Goal: Information Seeking & Learning: Check status

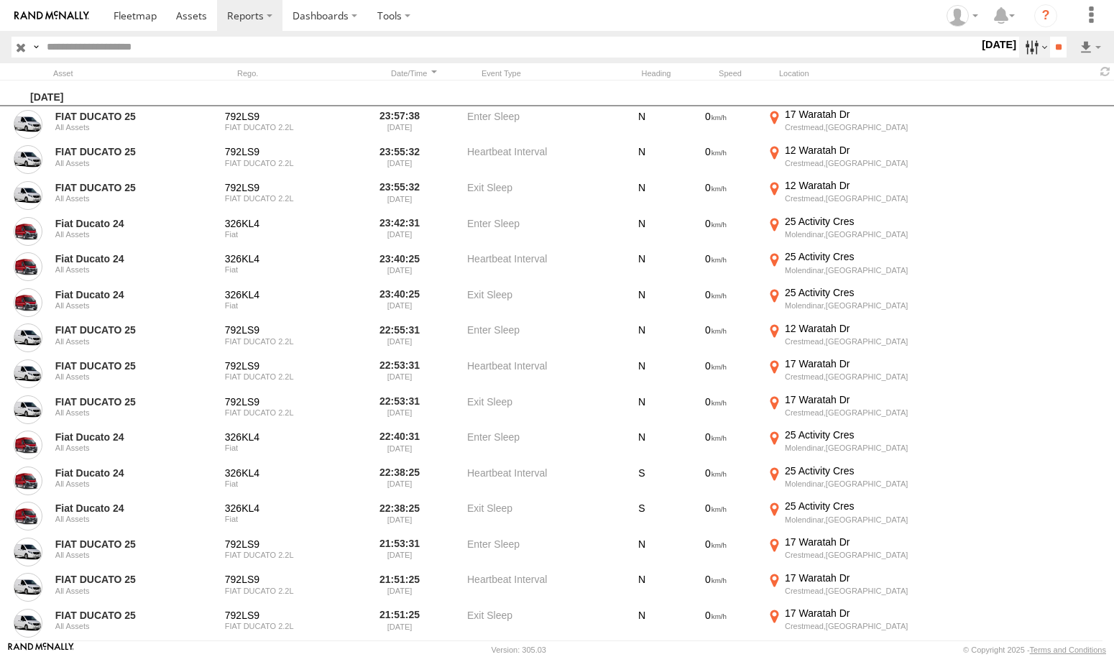
click at [1022, 50] on label at bounding box center [1034, 47] width 31 height 21
click at [0, 0] on label at bounding box center [0, 0] width 0 height 0
click at [1050, 51] on input "**" at bounding box center [1058, 47] width 17 height 21
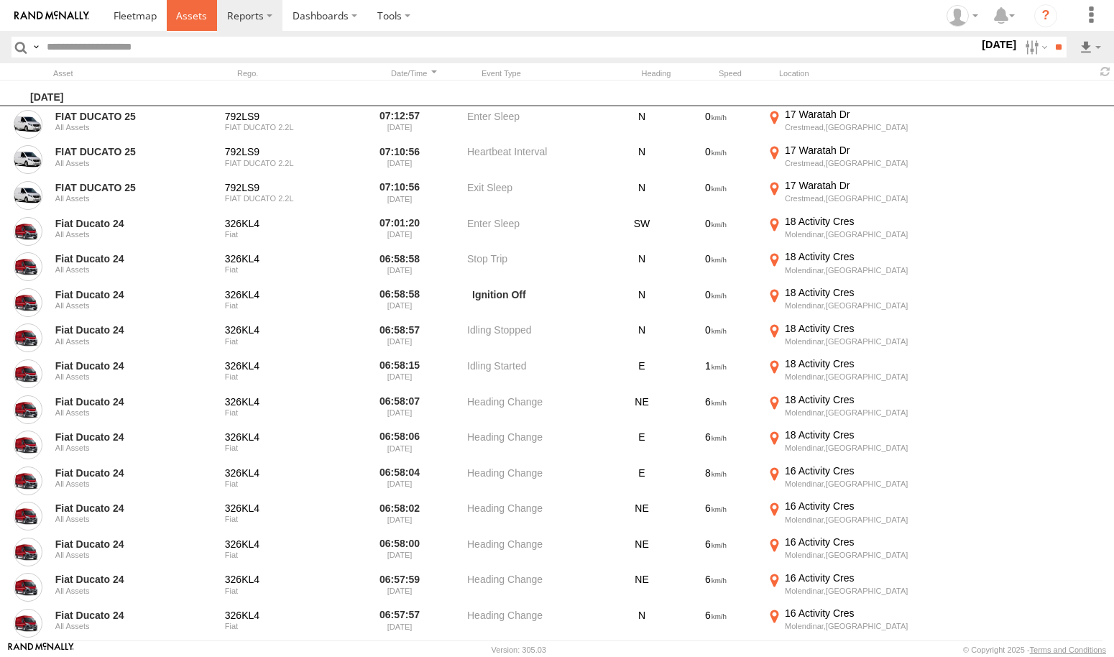
click at [192, 14] on span at bounding box center [191, 16] width 31 height 14
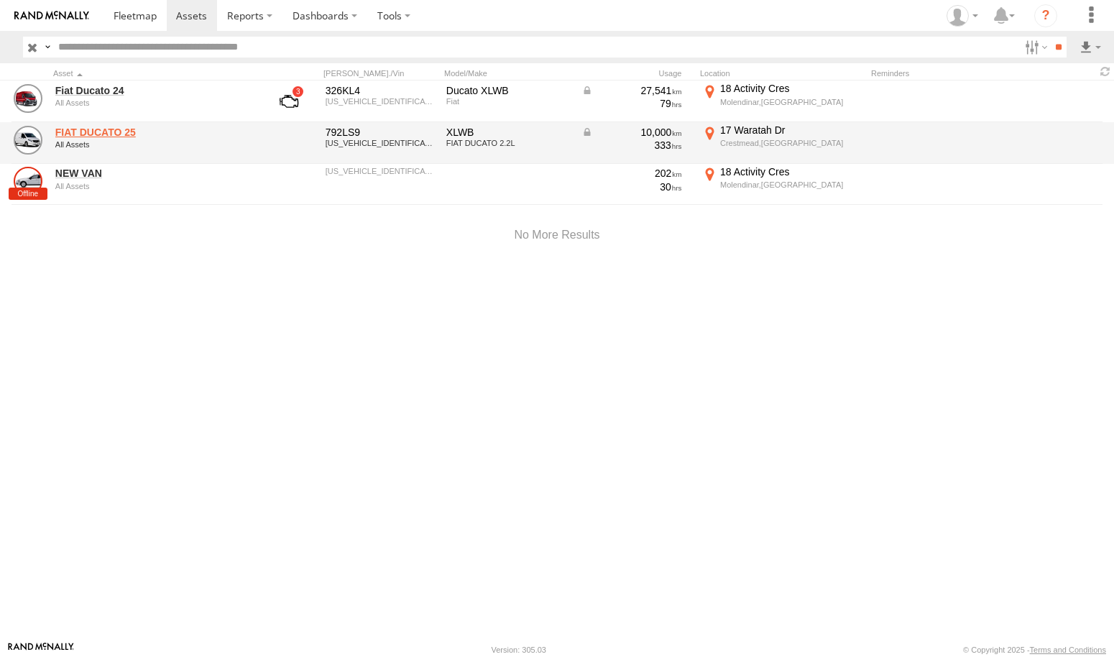
click at [96, 132] on link "FIAT DUCATO 25" at bounding box center [153, 132] width 197 height 13
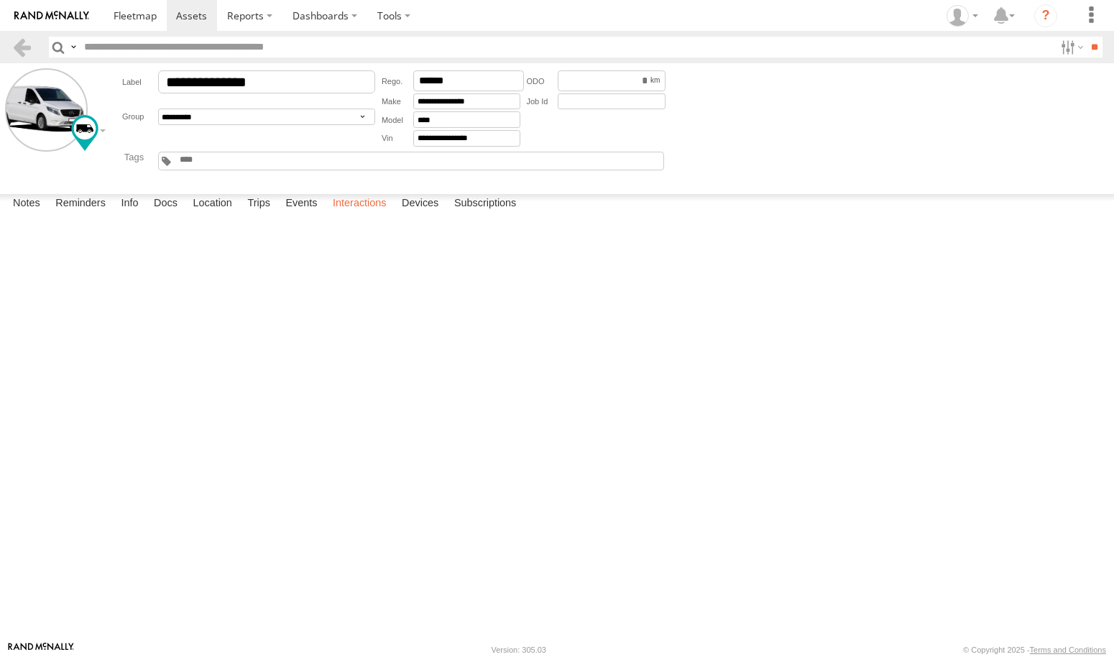
click at [357, 214] on label "Interactions" at bounding box center [359, 204] width 68 height 20
click at [0, 0] on label "Close" at bounding box center [0, 0] width 0 height 0
click at [422, 214] on label "Devices" at bounding box center [419, 204] width 51 height 20
click at [221, 214] on label "Location" at bounding box center [212, 204] width 54 height 20
click at [255, 214] on label "Trips" at bounding box center [258, 204] width 37 height 20
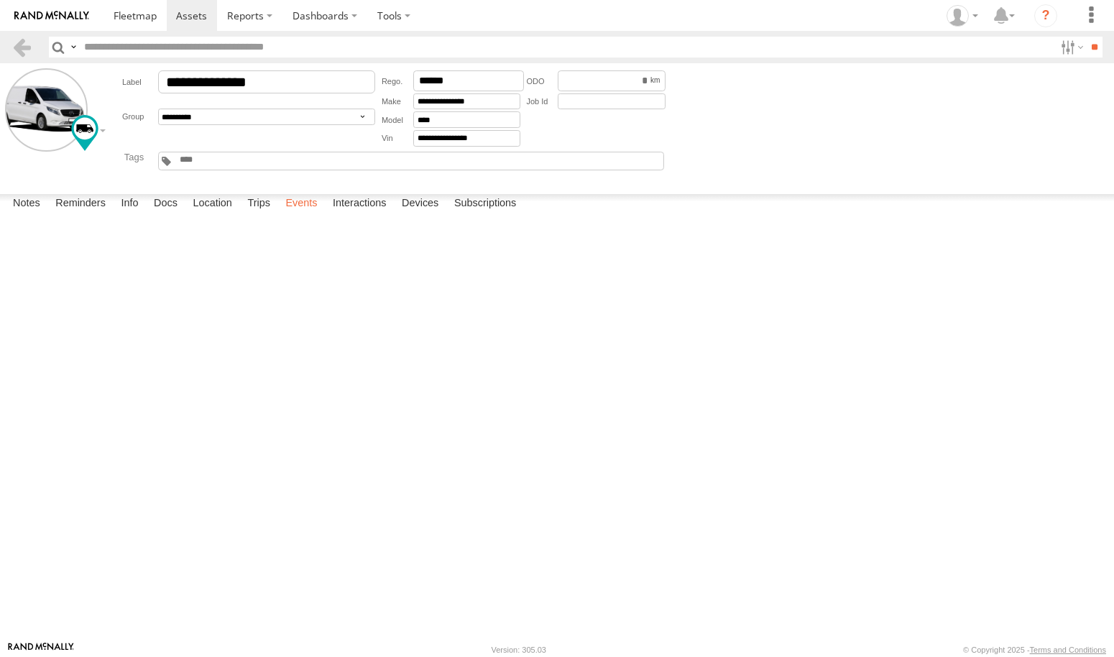
click at [313, 214] on label "Events" at bounding box center [301, 204] width 46 height 20
click at [466, 214] on label "Subscriptions" at bounding box center [485, 204] width 77 height 20
click at [422, 214] on label "Devices" at bounding box center [419, 204] width 51 height 20
click at [352, 214] on label "Interactions" at bounding box center [359, 204] width 68 height 20
click at [0, 0] on label "Close" at bounding box center [0, 0] width 0 height 0
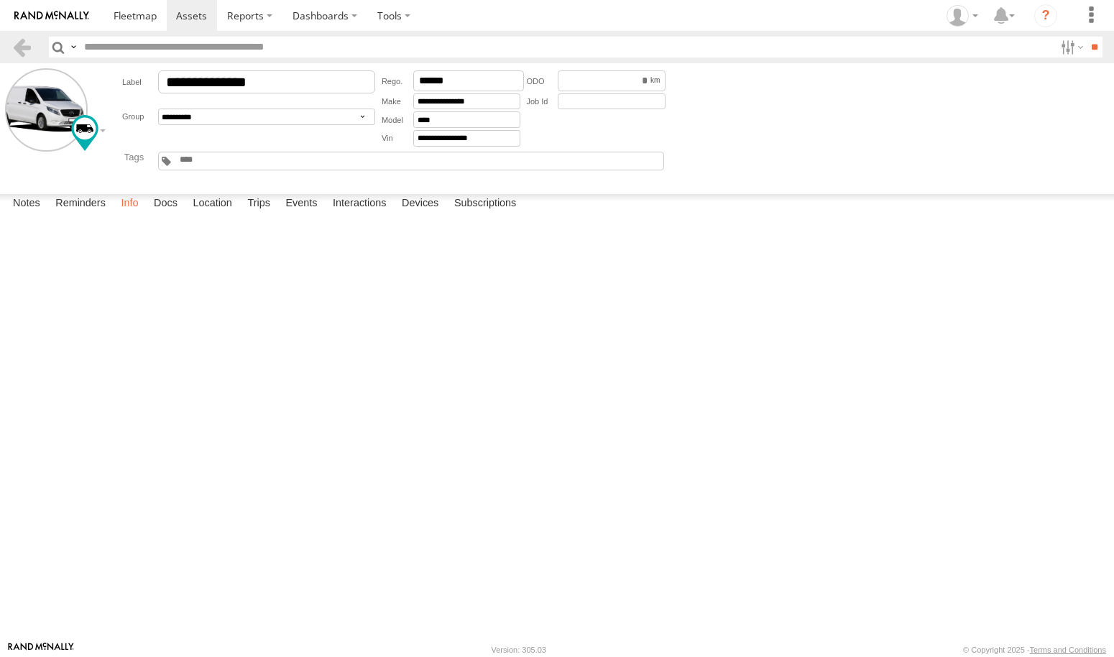
click at [127, 214] on label "Info" at bounding box center [130, 204] width 32 height 20
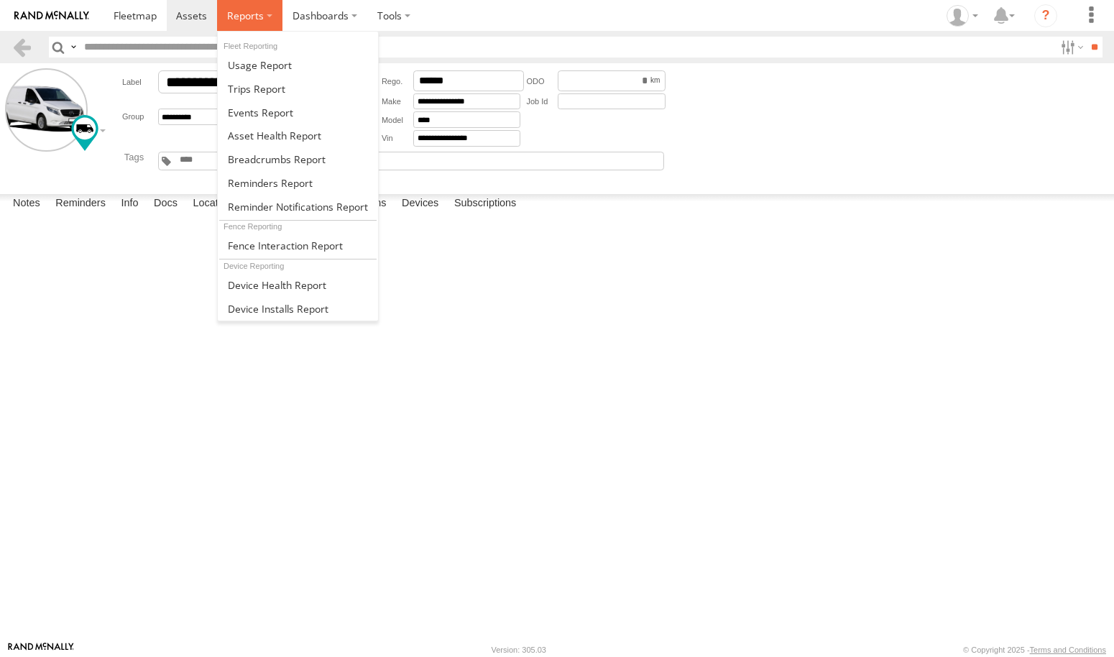
click at [264, 16] on label at bounding box center [249, 15] width 65 height 31
drag, startPoint x: 289, startPoint y: 244, endPoint x: 267, endPoint y: 242, distance: 21.6
click at [289, 244] on span at bounding box center [285, 246] width 115 height 14
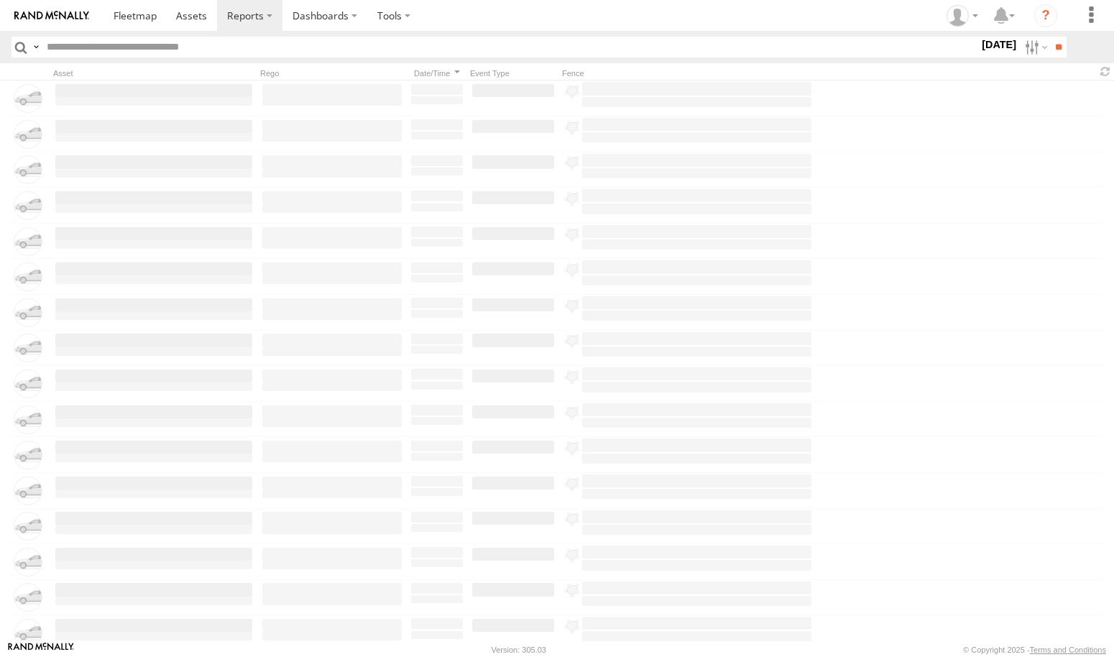
click at [0, 0] on label "Close" at bounding box center [0, 0] width 0 height 0
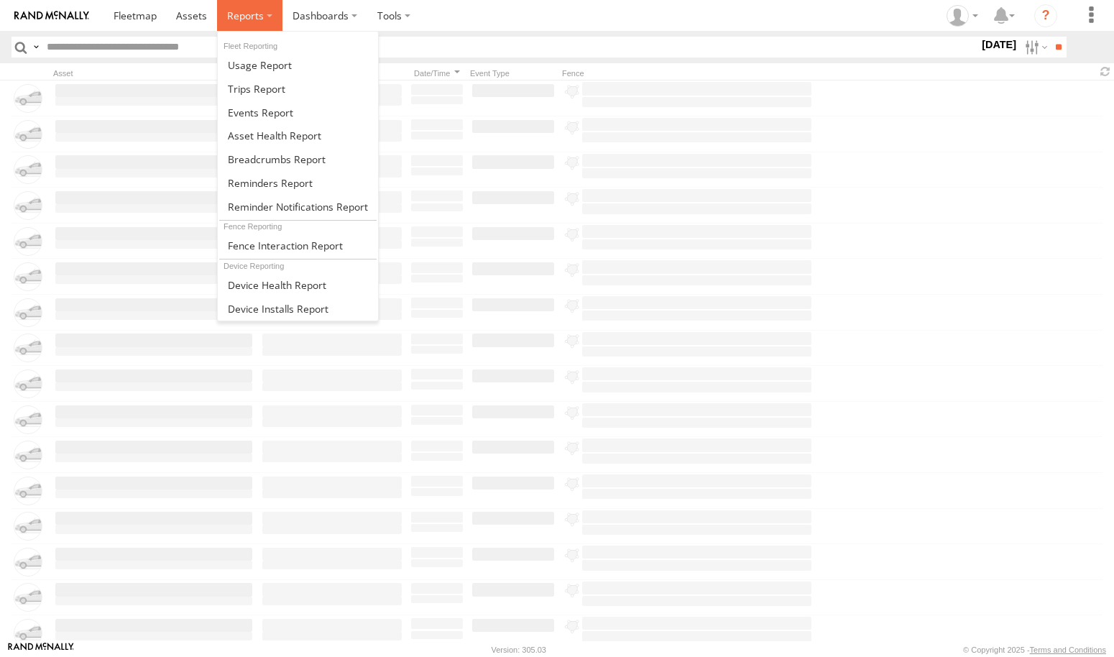
click at [266, 14] on label at bounding box center [249, 15] width 65 height 31
click at [282, 68] on span at bounding box center [260, 65] width 64 height 14
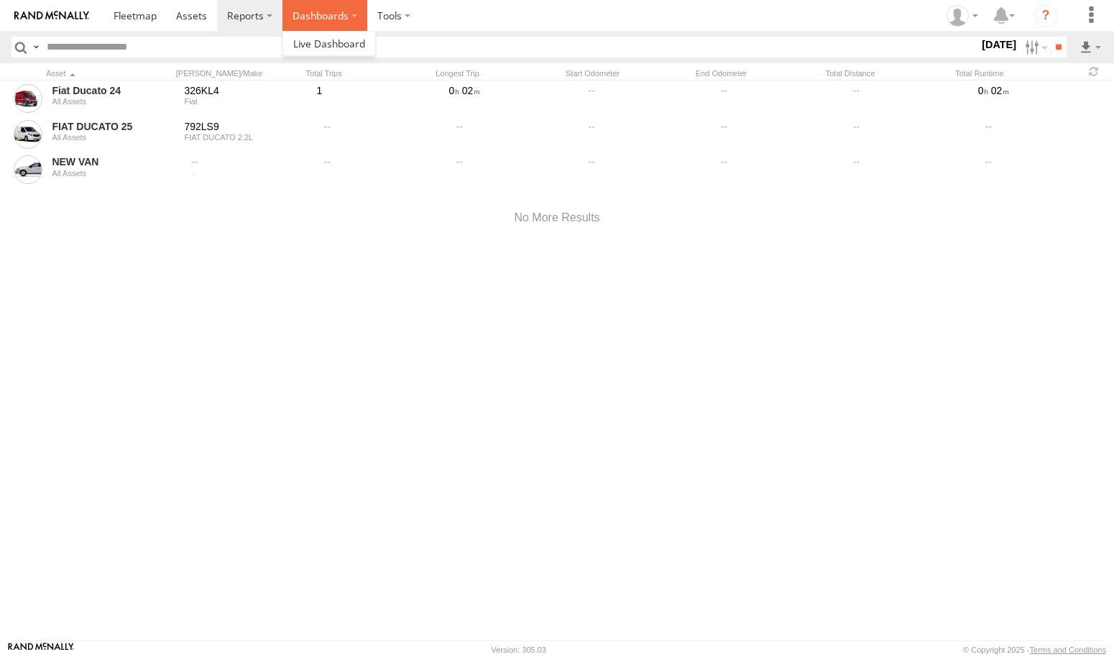
click at [322, 16] on label "Dashboards" at bounding box center [324, 15] width 85 height 31
click at [328, 42] on span at bounding box center [329, 44] width 72 height 14
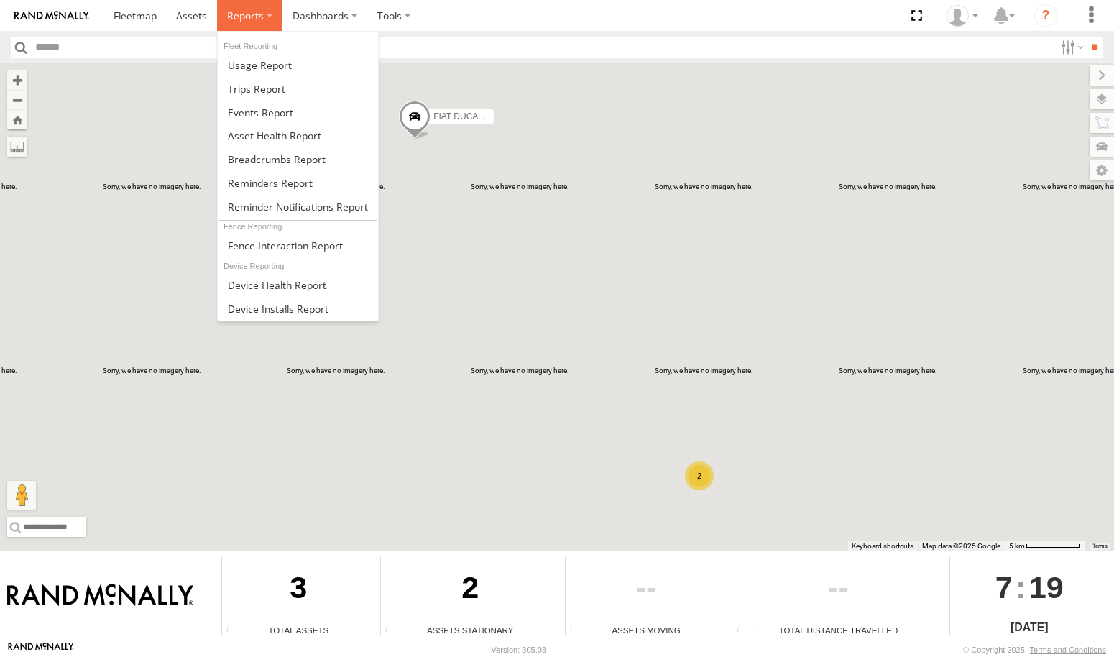
click at [269, 20] on label at bounding box center [249, 15] width 65 height 31
click at [296, 116] on link at bounding box center [298, 113] width 160 height 24
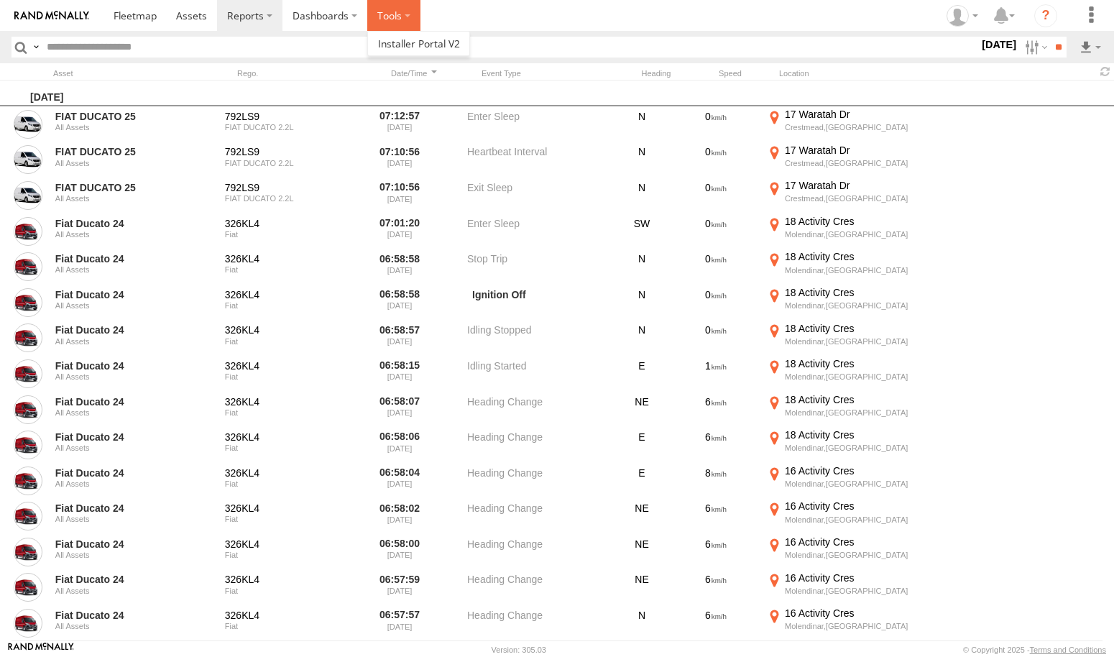
click at [409, 19] on label at bounding box center [393, 15] width 53 height 31
click at [446, 11] on section "Dashboards ?" at bounding box center [606, 15] width 1006 height 31
